Goal: Task Accomplishment & Management: Manage account settings

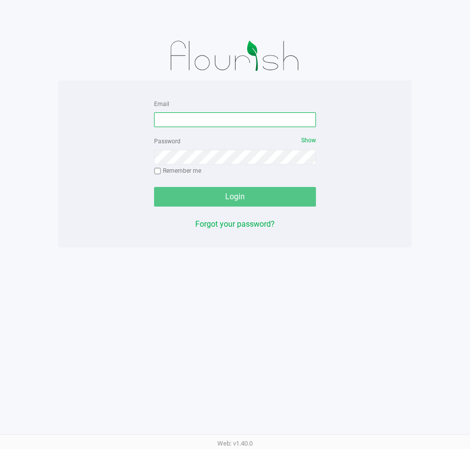
click at [226, 120] on input "Email" at bounding box center [235, 119] width 162 height 15
type input "[EMAIL_ADDRESS][DOMAIN_NAME]"
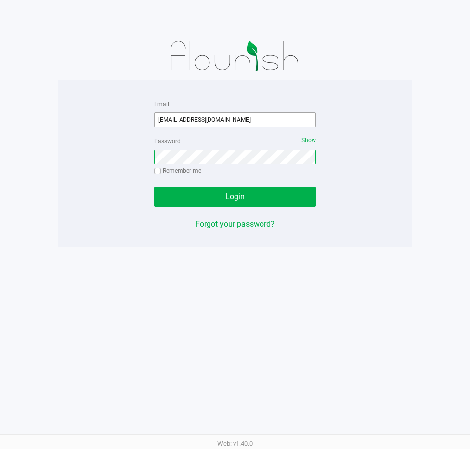
click at [154, 187] on button "Login" at bounding box center [235, 197] width 162 height 20
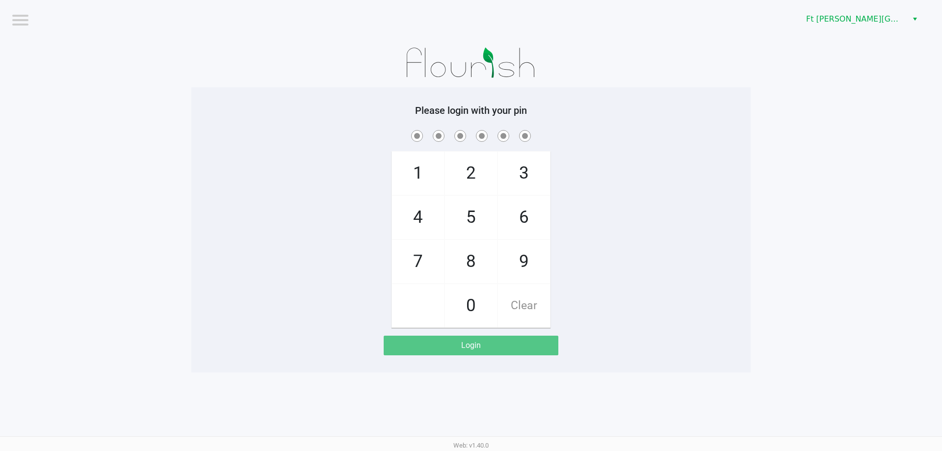
click at [421, 267] on span "7" at bounding box center [418, 261] width 52 height 43
checkbox input "true"
click at [421, 267] on span "7" at bounding box center [418, 261] width 52 height 43
checkbox input "true"
drag, startPoint x: 542, startPoint y: 222, endPoint x: 480, endPoint y: 254, distance: 69.8
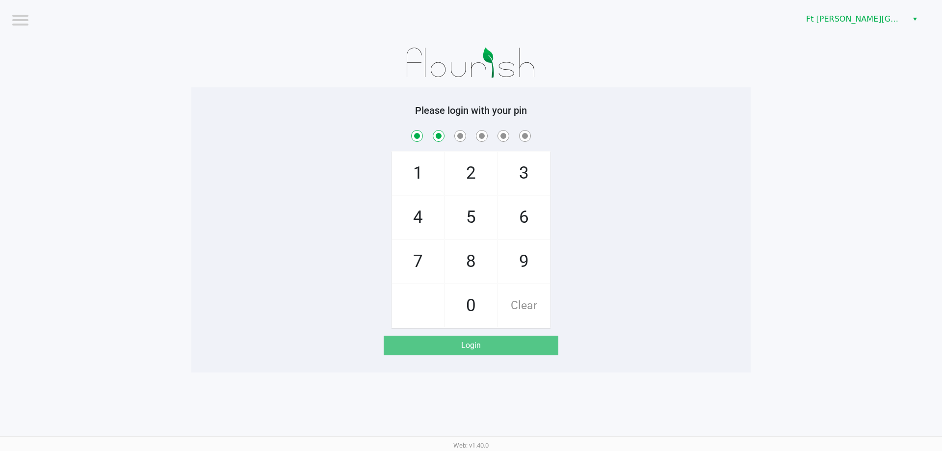
click at [470, 221] on span "6" at bounding box center [524, 217] width 52 height 43
checkbox input "true"
click at [470, 262] on span "8" at bounding box center [471, 261] width 52 height 43
checkbox input "true"
click at [470, 259] on span "8" at bounding box center [471, 261] width 52 height 43
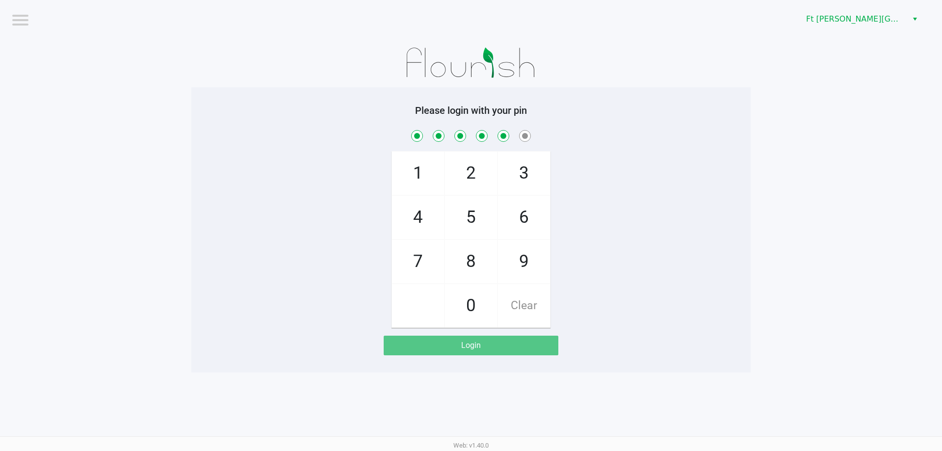
checkbox input "true"
click at [411, 266] on span "7" at bounding box center [418, 261] width 52 height 43
checkbox input "true"
